Goal: Transaction & Acquisition: Purchase product/service

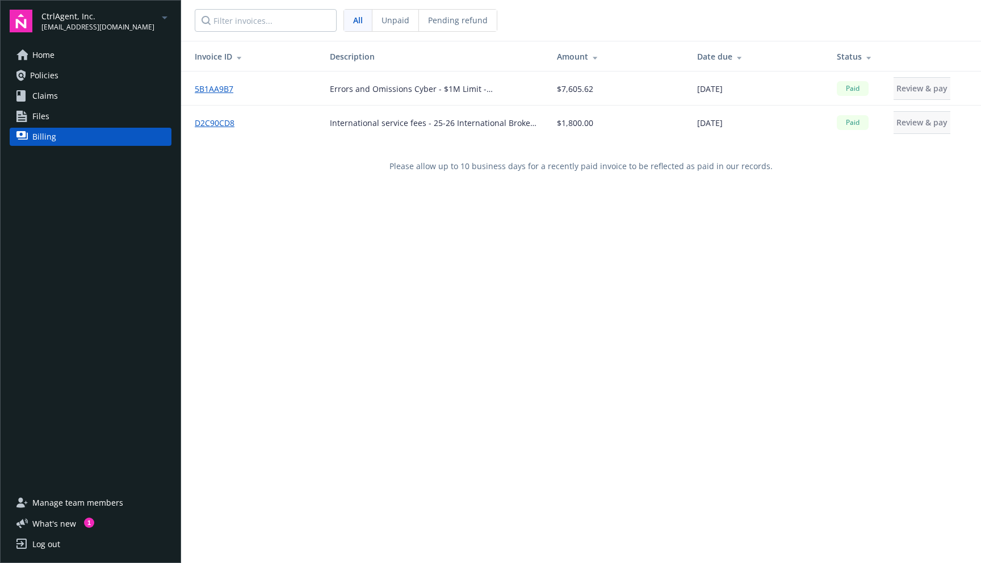
click at [123, 22] on span "[EMAIL_ADDRESS][DOMAIN_NAME]" at bounding box center [97, 27] width 113 height 10
click at [78, 87] on span "Finance in a Box, Inc." at bounding box center [88, 90] width 82 height 23
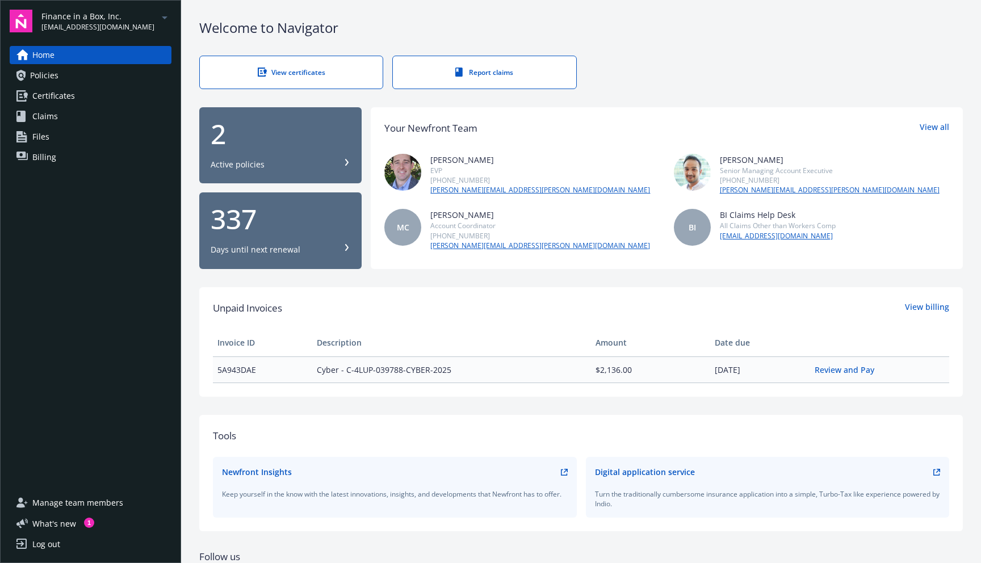
click at [82, 79] on link "Policies" at bounding box center [91, 75] width 162 height 18
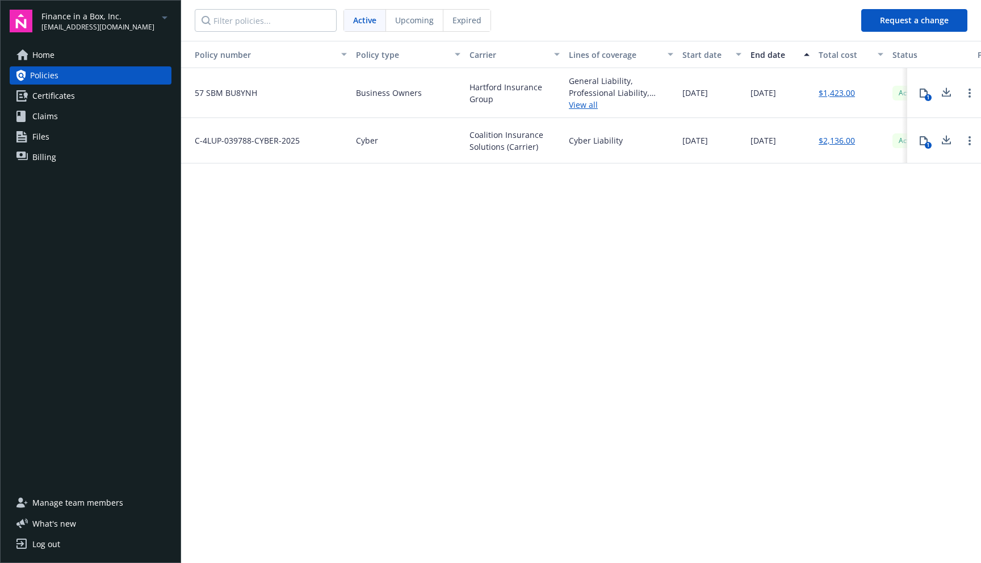
click at [70, 154] on link "Billing" at bounding box center [91, 157] width 162 height 18
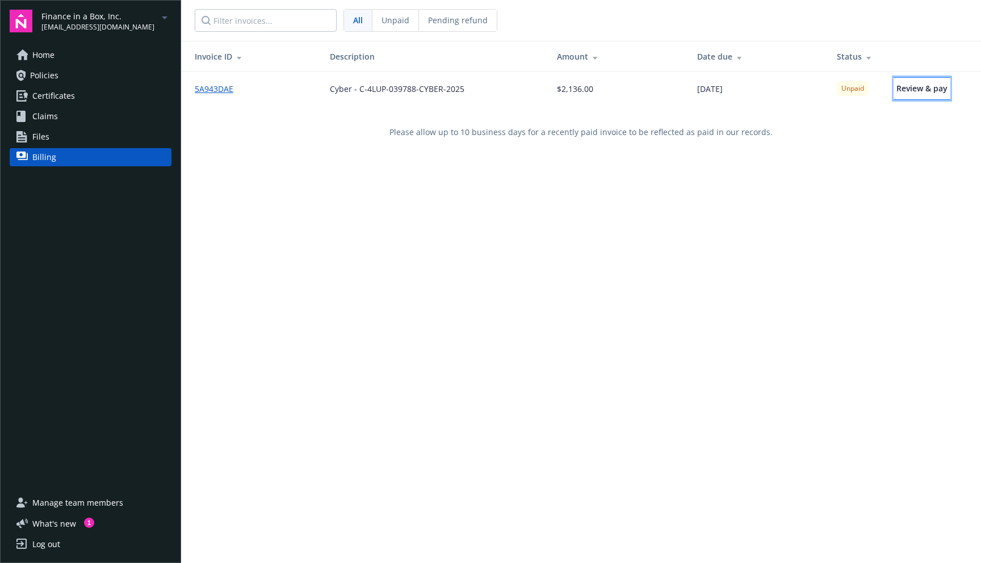
click at [918, 89] on span "Review & pay" at bounding box center [921, 88] width 51 height 11
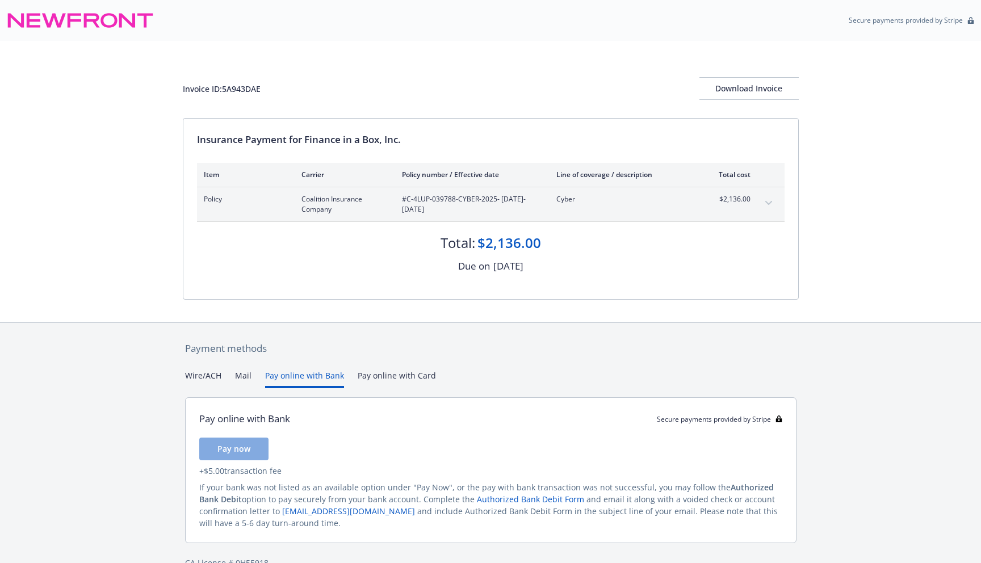
click at [306, 379] on button "Pay online with Bank" at bounding box center [304, 378] width 79 height 19
click at [225, 448] on span "Pay now" at bounding box center [233, 448] width 33 height 11
click at [405, 382] on button "Pay online with Card" at bounding box center [397, 378] width 78 height 19
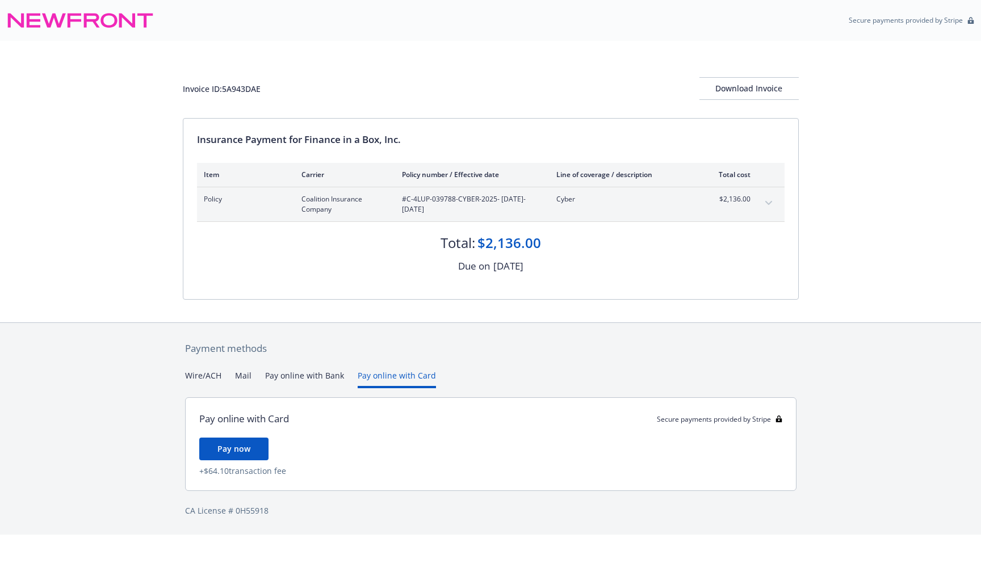
click at [325, 372] on button "Pay online with Bank" at bounding box center [304, 378] width 79 height 19
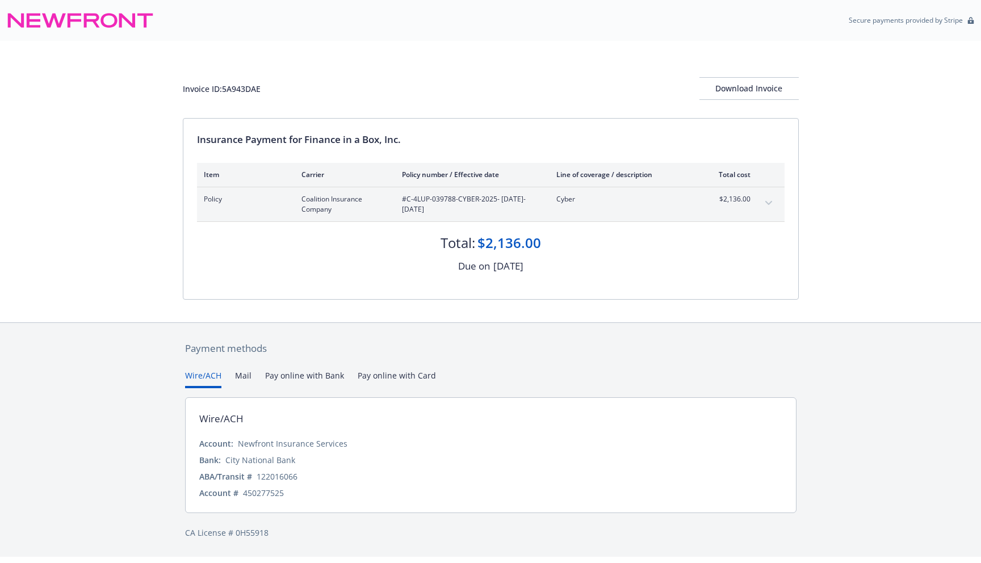
click at [207, 376] on button "Wire/ACH" at bounding box center [203, 378] width 36 height 19
